Goal: Task Accomplishment & Management: Manage account settings

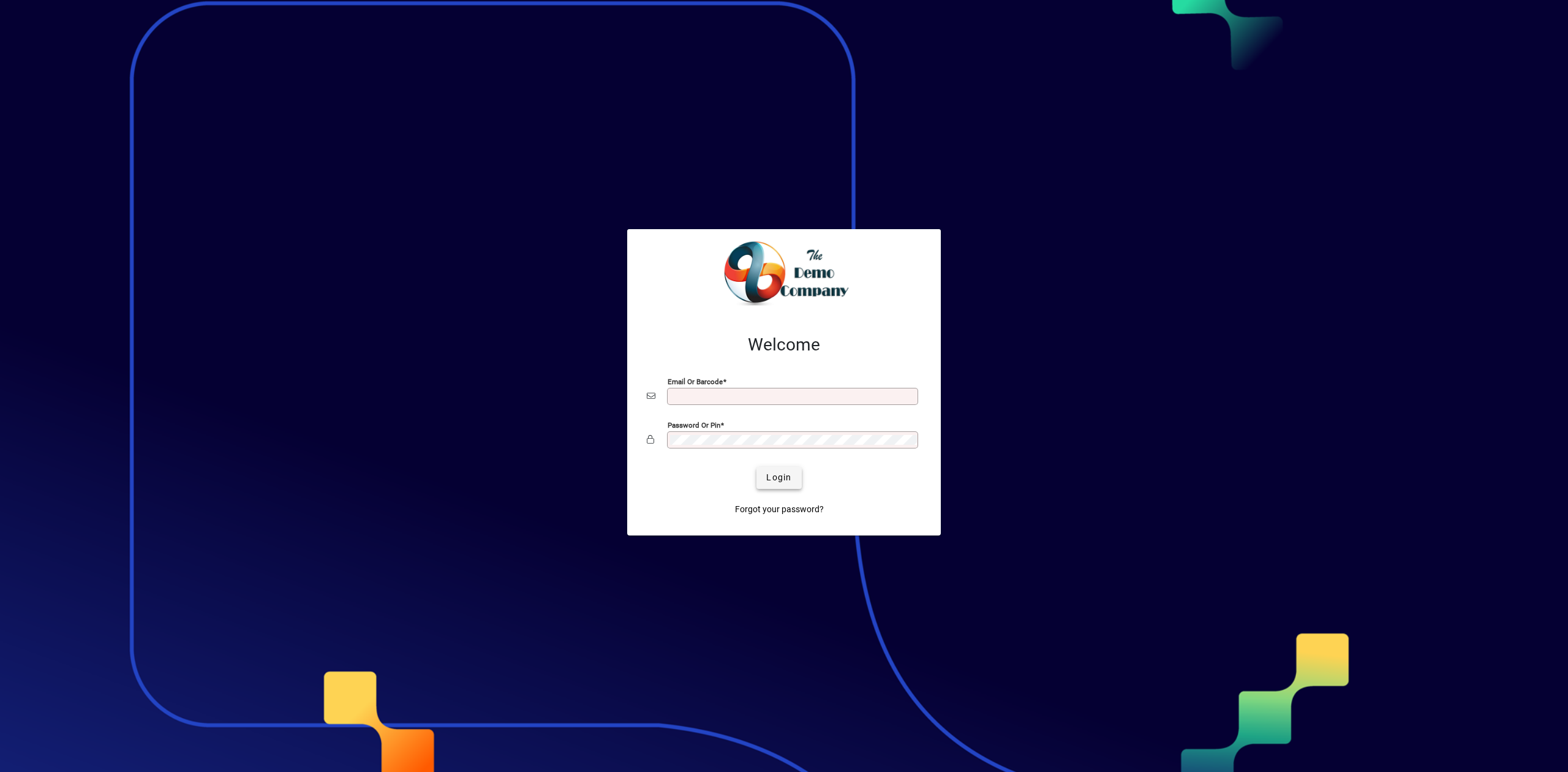
type input "**********"
click at [791, 478] on span "Login" at bounding box center [778, 477] width 25 height 13
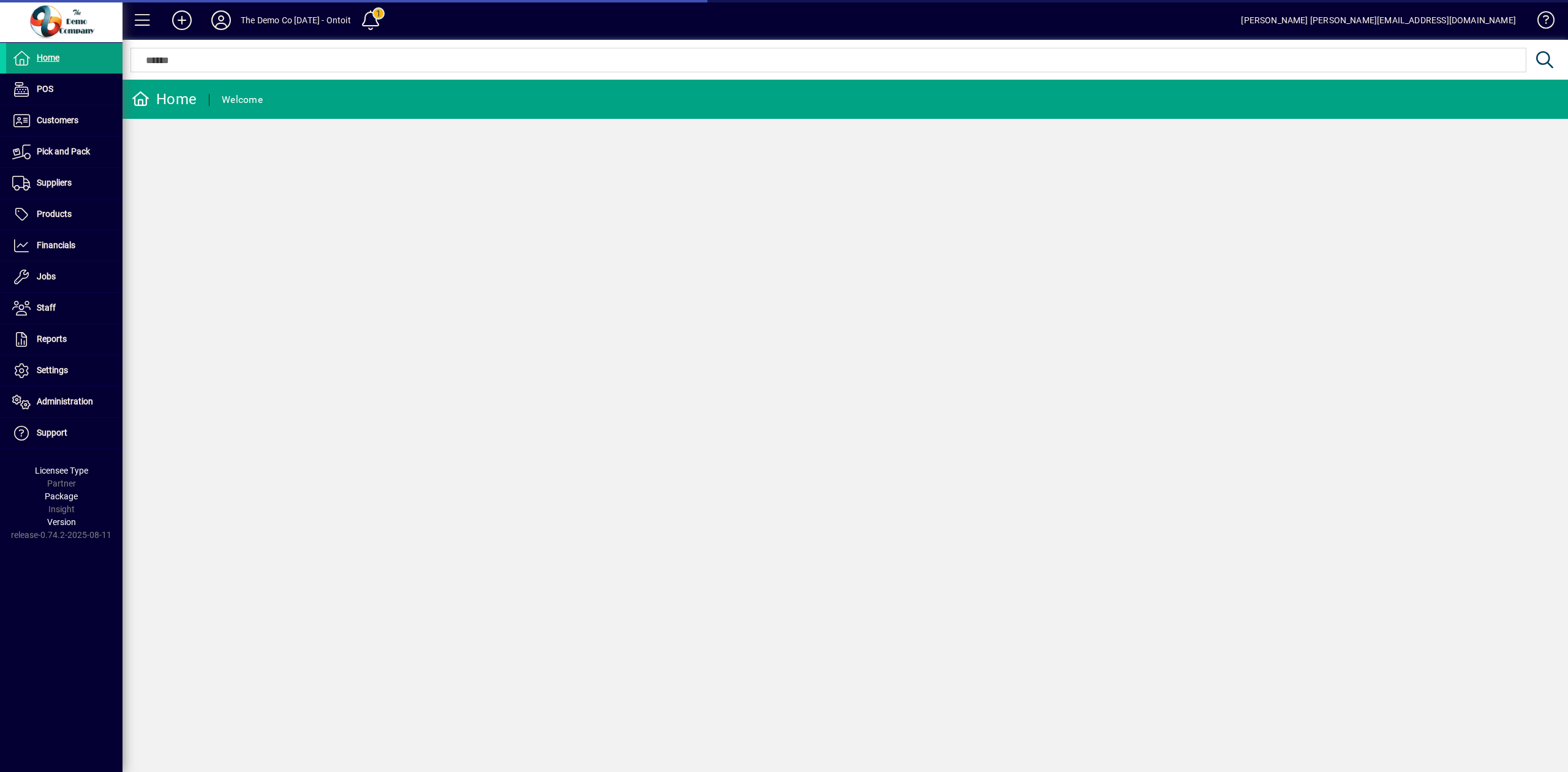
click at [226, 22] on icon at bounding box center [221, 20] width 24 height 19
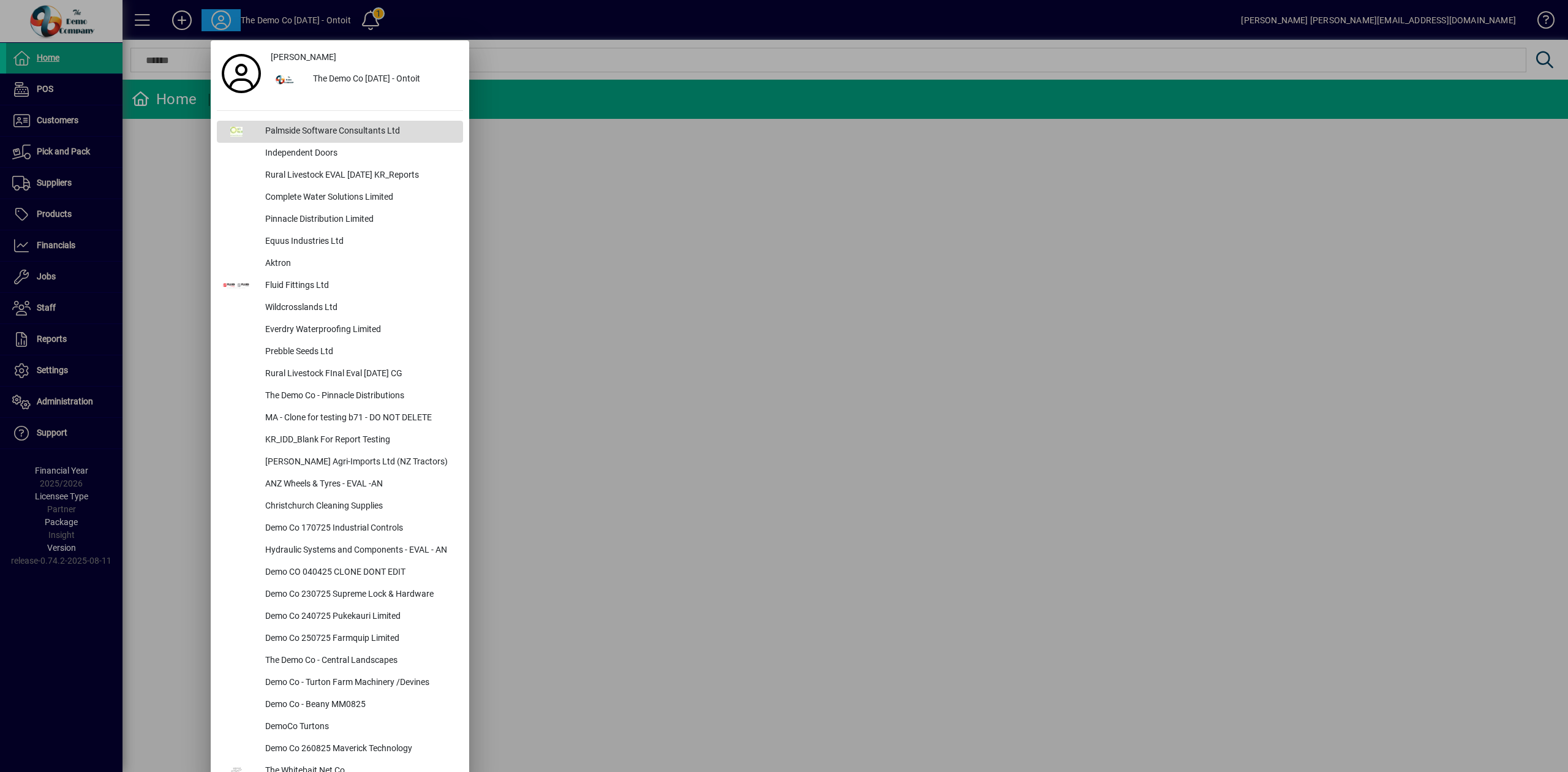
click at [292, 128] on div "Palmside Software Consultants Ltd" at bounding box center [359, 131] width 207 height 22
